Goal: Transaction & Acquisition: Book appointment/travel/reservation

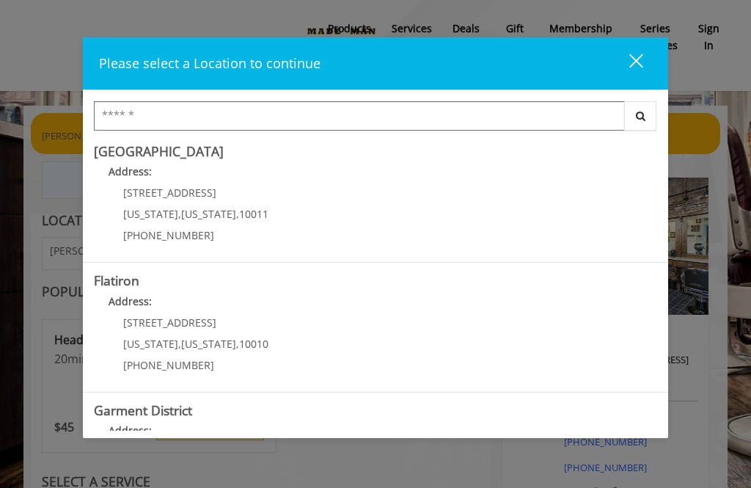
scroll to position [260, 0]
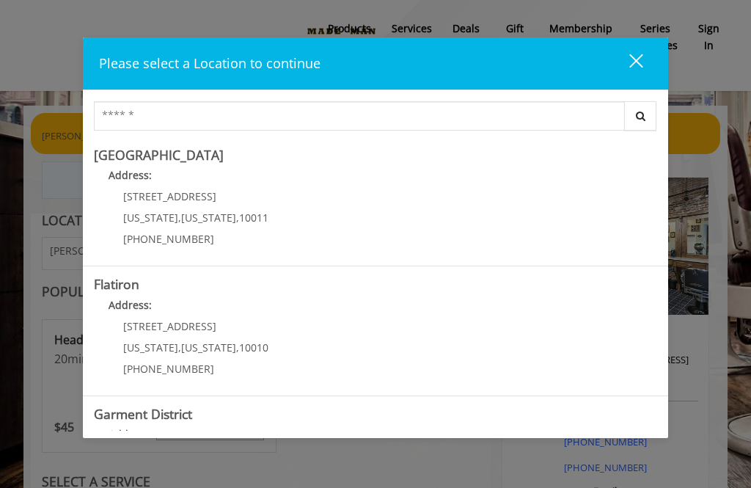
click at [556, 345] on "Flatiron Address: 10 E 23rd St New York , New York , 10010 (917) 475-1765" at bounding box center [376, 330] width 564 height 107
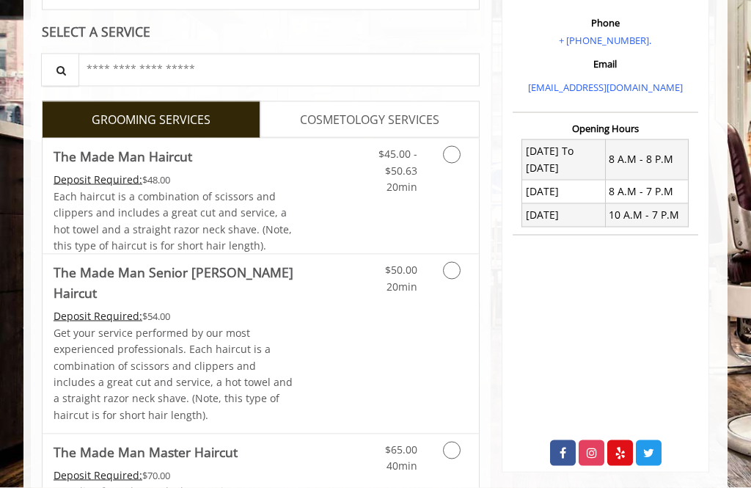
scroll to position [260, 0]
click at [452, 155] on icon "Grooming services" at bounding box center [452, 155] width 18 height 18
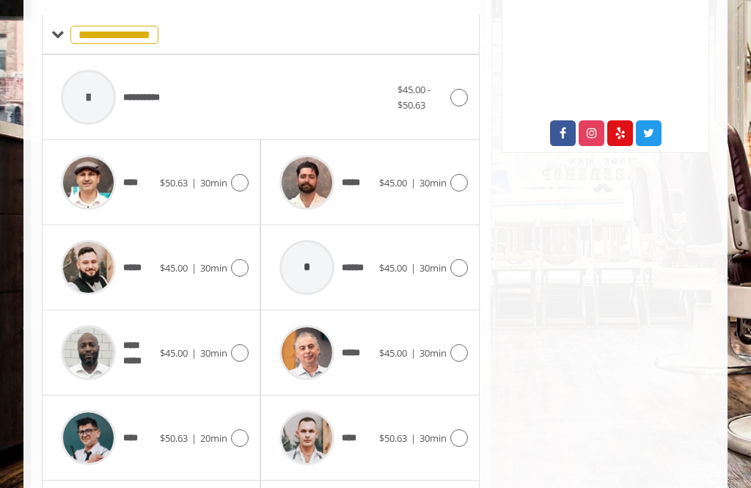
scroll to position [576, 0]
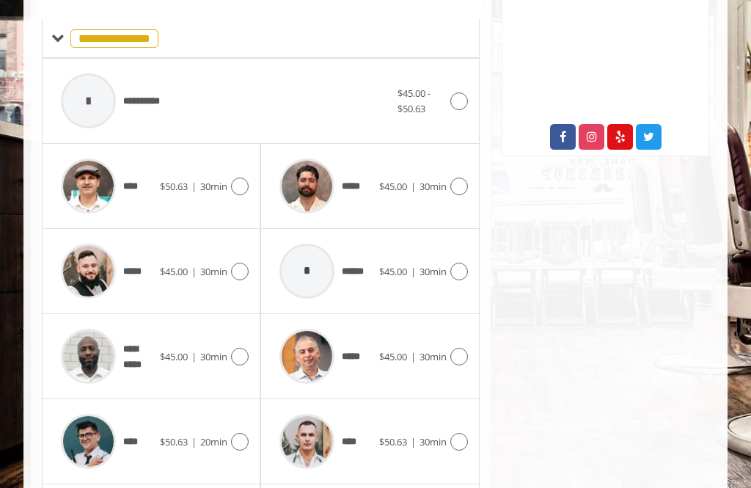
click at [517, 315] on div "Flatiron [STREET_ADDRESS][US_STATE] Phone + [PHONE_NUMBER]. Email [EMAIL_ADDRES…" at bounding box center [604, 85] width 229 height 998
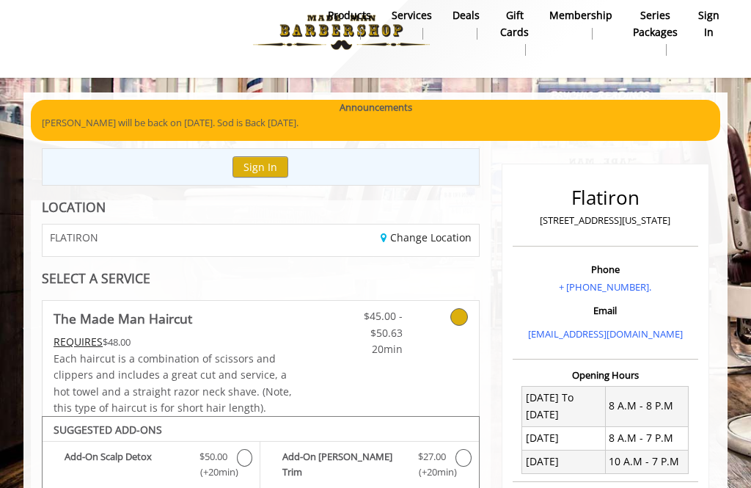
scroll to position [0, 0]
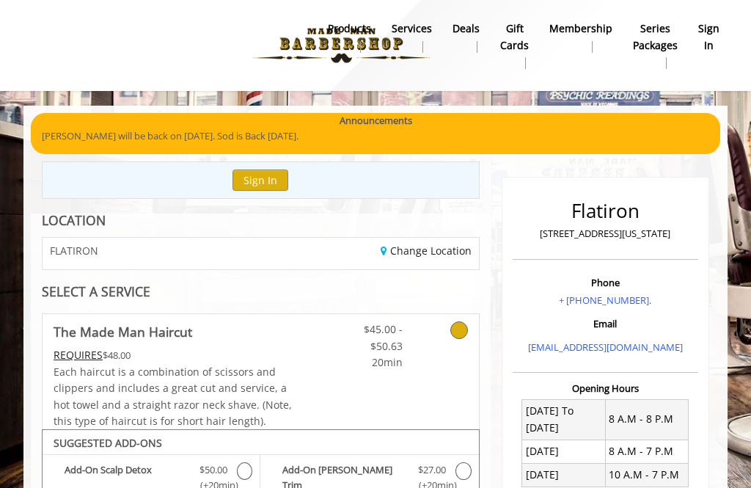
click at [458, 327] on icon at bounding box center [459, 330] width 18 height 18
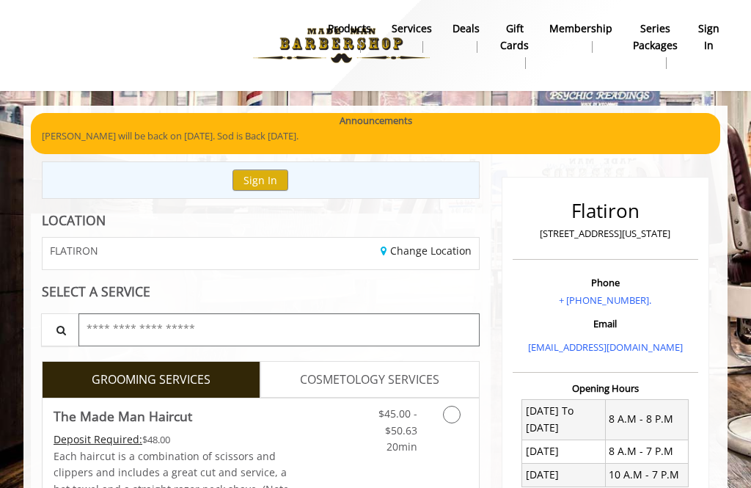
click at [461, 322] on input "text" at bounding box center [278, 329] width 401 height 33
